Goal: Information Seeking & Learning: Understand process/instructions

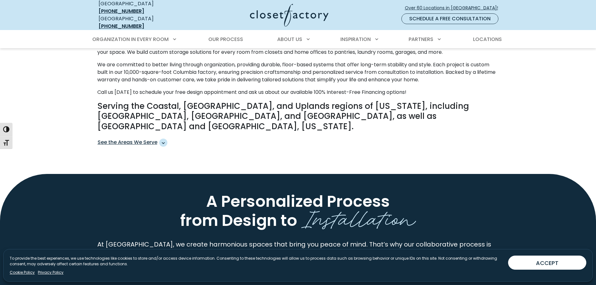
scroll to position [313, 0]
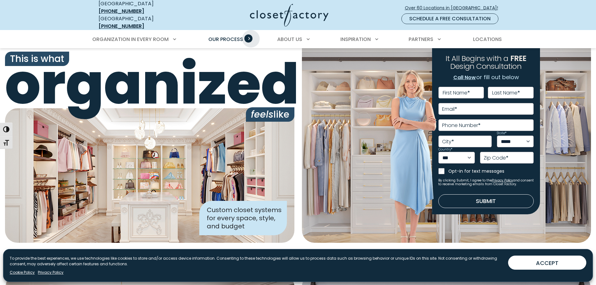
click at [251, 34] on span "Primary Menu" at bounding box center [248, 38] width 8 height 8
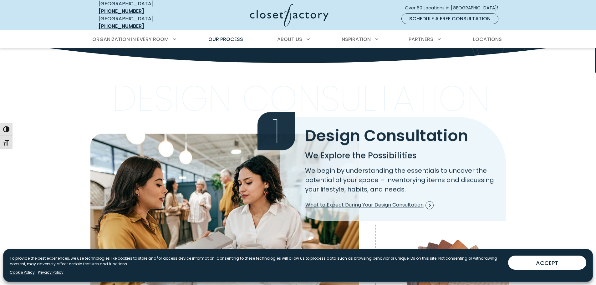
scroll to position [156, 0]
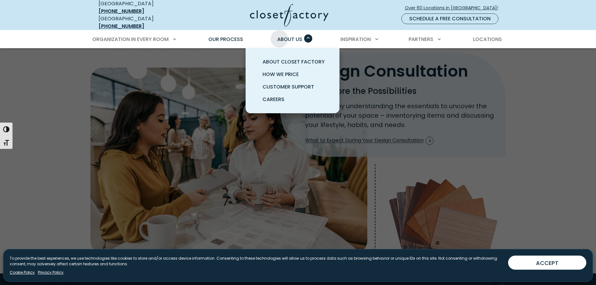
click at [280, 31] on div "About Us About Closet Factory How We Price Customer Support Careers" at bounding box center [292, 40] width 39 height 18
click at [270, 71] on span "How We Price" at bounding box center [280, 74] width 36 height 7
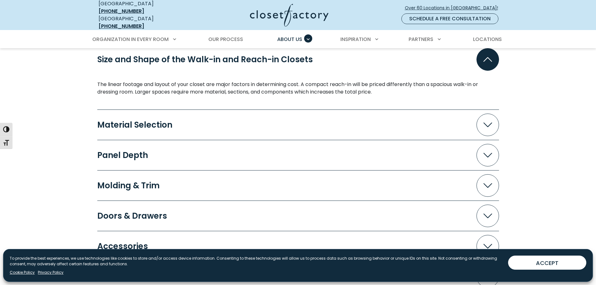
scroll to position [594, 0]
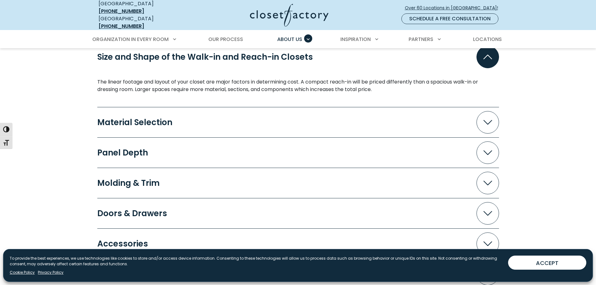
click at [486, 123] on span "Accordion" at bounding box center [487, 122] width 23 height 23
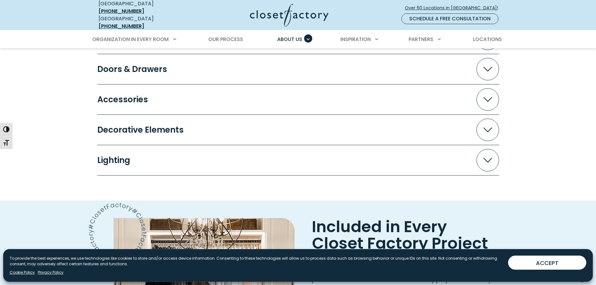
scroll to position [751, 0]
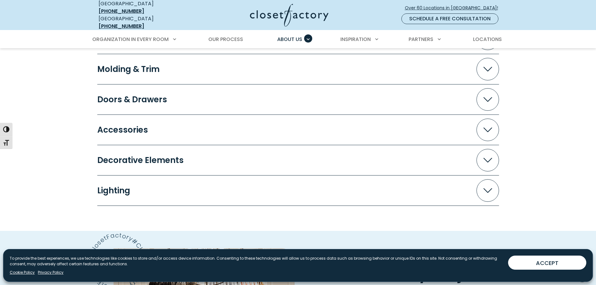
click at [476, 122] on span "Accordion" at bounding box center [487, 130] width 23 height 23
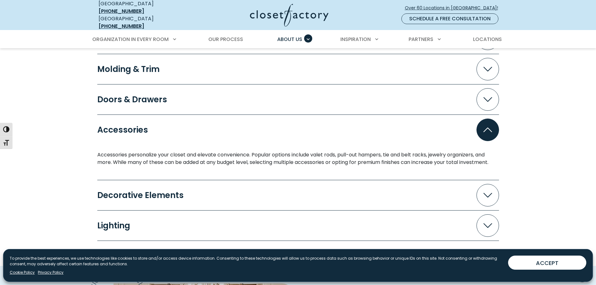
click at [476, 122] on button "Accessories" at bounding box center [298, 130] width 402 height 23
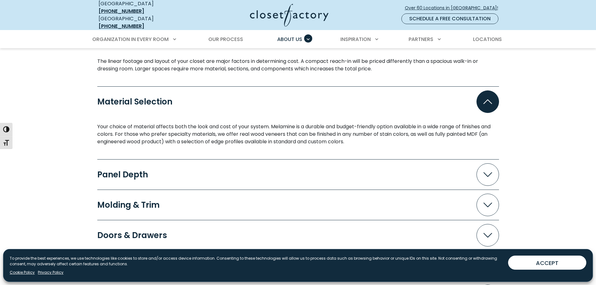
scroll to position [626, 0]
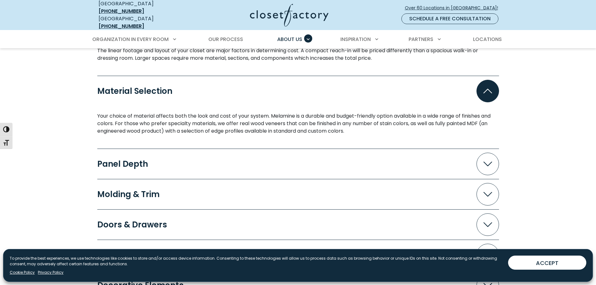
click at [480, 153] on button "Panel Depth" at bounding box center [298, 164] width 402 height 23
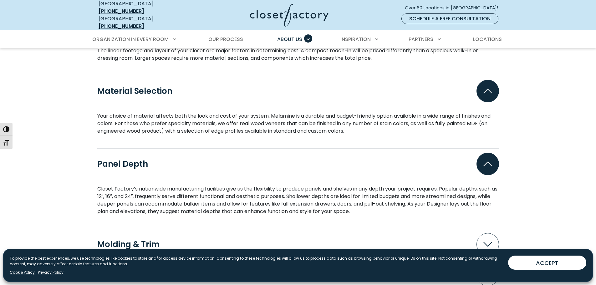
click at [480, 153] on button "Panel Depth" at bounding box center [298, 164] width 402 height 23
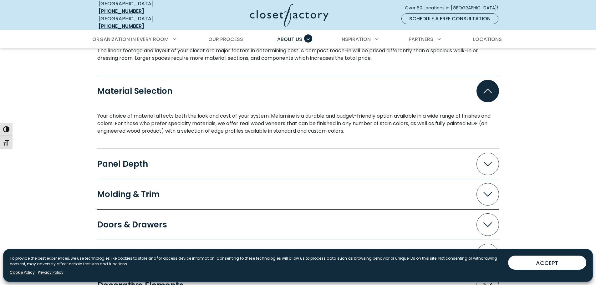
click at [484, 97] on button "Material Selection" at bounding box center [298, 91] width 402 height 23
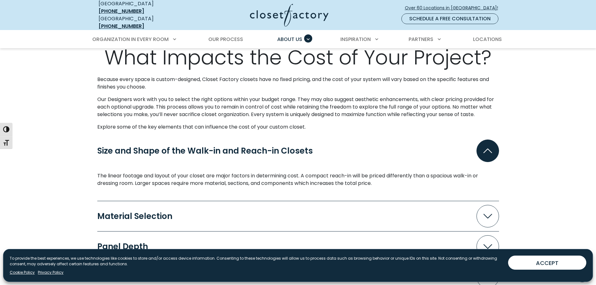
click at [479, 140] on span "Accordion" at bounding box center [487, 151] width 23 height 23
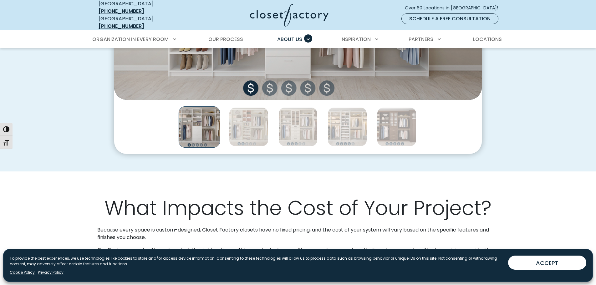
scroll to position [313, 0]
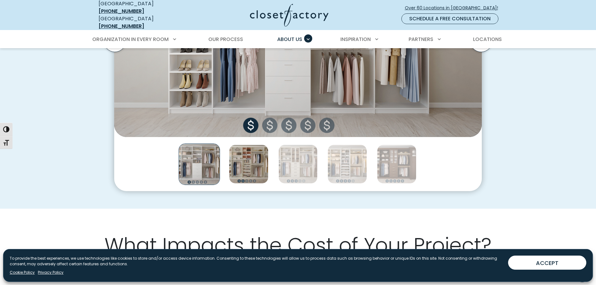
click at [261, 159] on img "Thumbnail Gallery" at bounding box center [248, 164] width 39 height 39
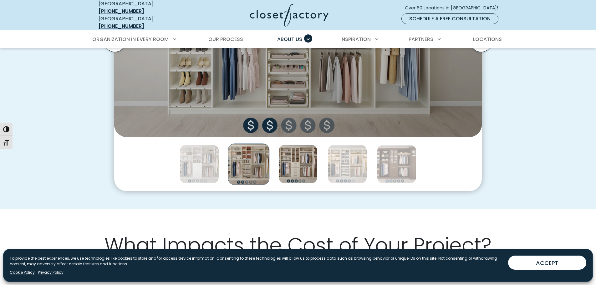
click at [308, 165] on img "Thumbnail Gallery" at bounding box center [297, 164] width 39 height 39
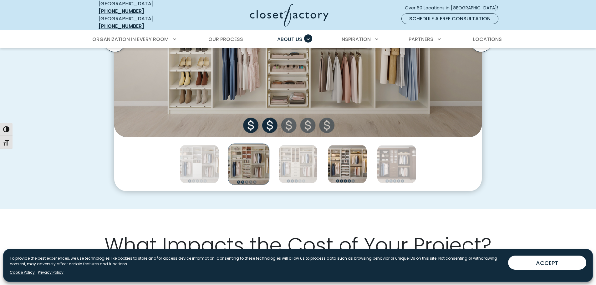
drag, startPoint x: 329, startPoint y: 167, endPoint x: 335, endPoint y: 166, distance: 6.0
click at [330, 167] on img "Thumbnail Gallery" at bounding box center [347, 164] width 39 height 39
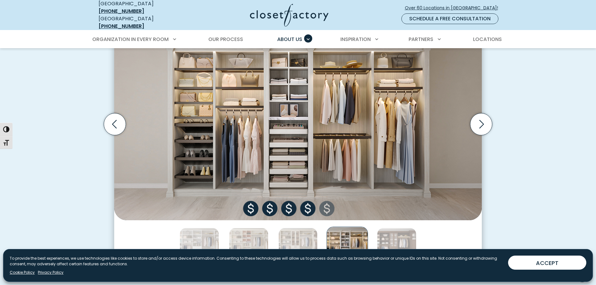
scroll to position [219, 0]
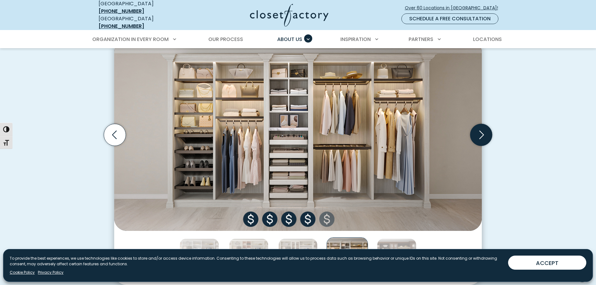
click at [481, 132] on icon "Next slide" at bounding box center [481, 135] width 22 height 22
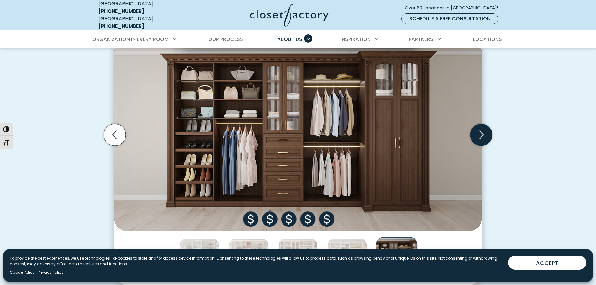
click at [481, 132] on icon "Next slide" at bounding box center [481, 135] width 22 height 22
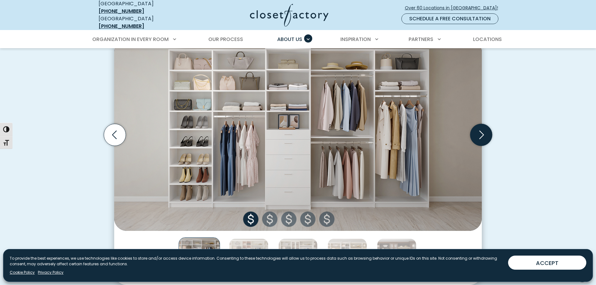
click at [481, 132] on icon "Next slide" at bounding box center [481, 135] width 22 height 22
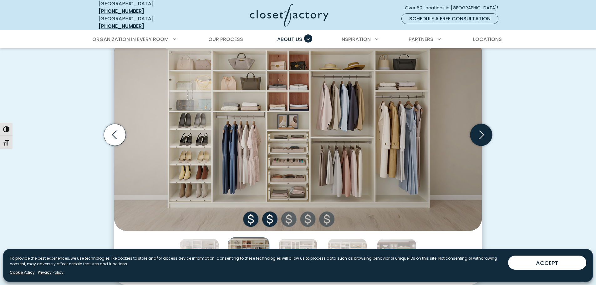
click at [481, 132] on icon "Next slide" at bounding box center [481, 135] width 22 height 22
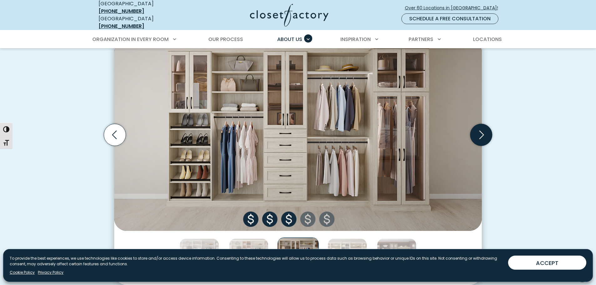
click at [481, 132] on icon "Next slide" at bounding box center [481, 135] width 22 height 22
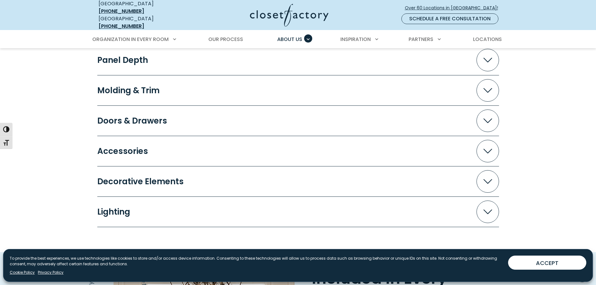
scroll to position [626, 0]
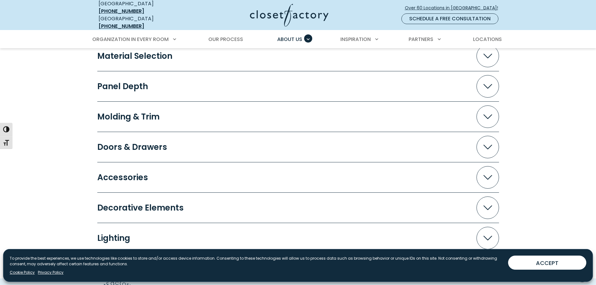
click at [476, 115] on button "Molding & Trim" at bounding box center [298, 116] width 402 height 23
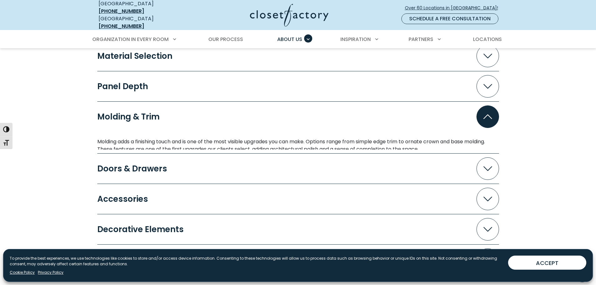
click at [482, 115] on span "Accordion" at bounding box center [487, 116] width 23 height 23
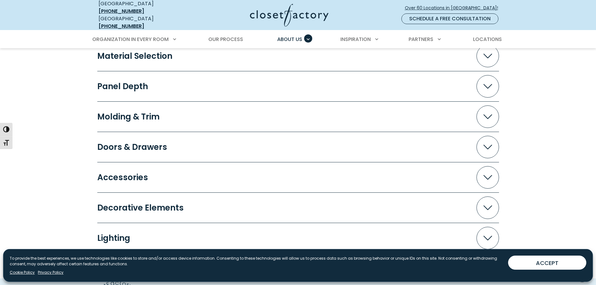
click at [482, 115] on span "Accordion" at bounding box center [487, 116] width 23 height 23
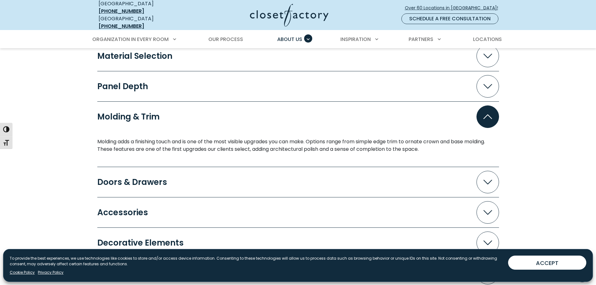
click at [482, 115] on span "Accordion" at bounding box center [487, 116] width 23 height 23
